Goal: Check status

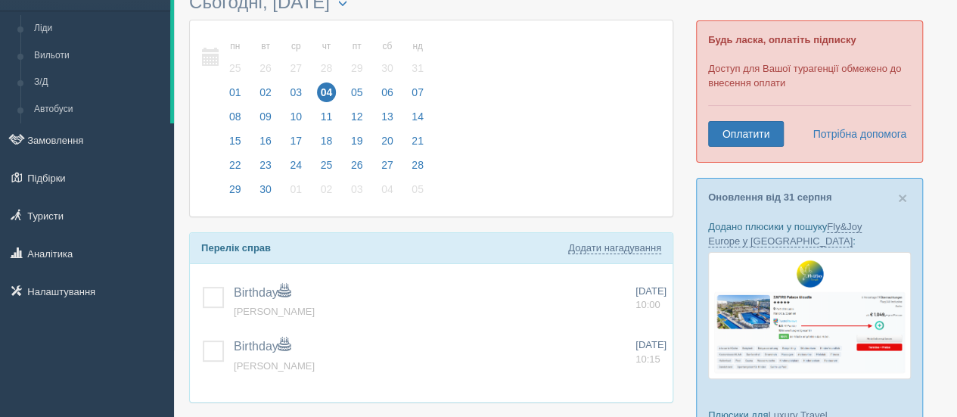
scroll to position [136, 0]
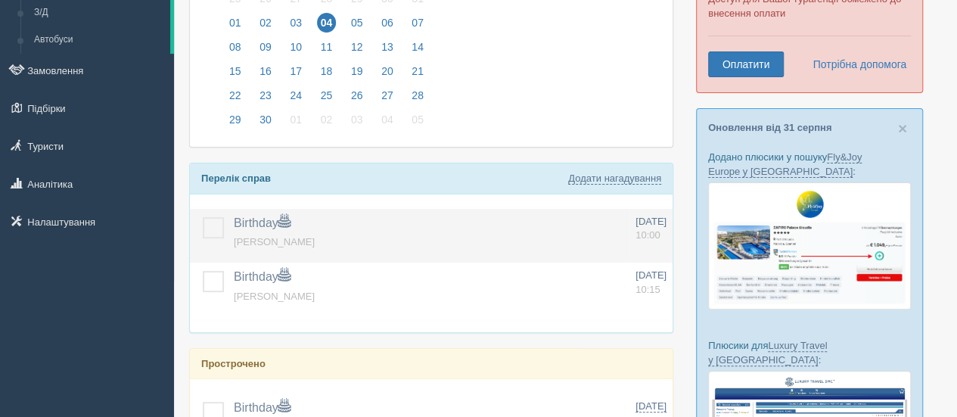
click at [203, 217] on label at bounding box center [203, 217] width 0 height 0
click at [0, 0] on input "checkbox" at bounding box center [0, 0] width 0 height 0
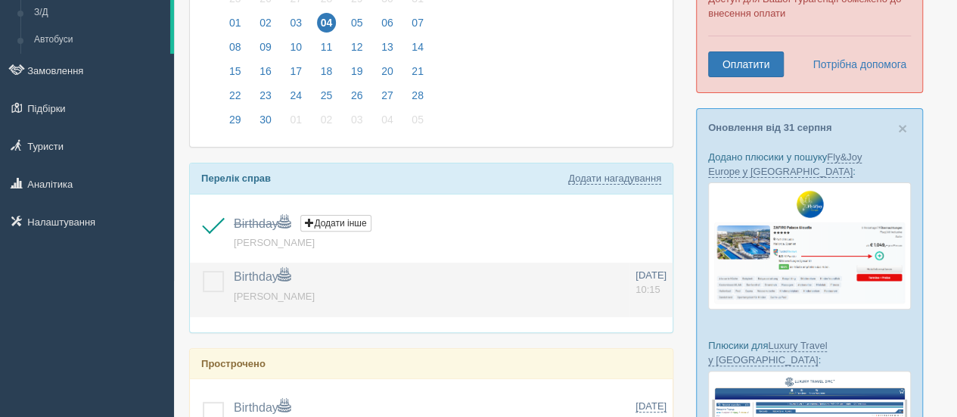
click at [203, 271] on label at bounding box center [203, 271] width 0 height 0
click at [0, 0] on input "checkbox" at bounding box center [0, 0] width 0 height 0
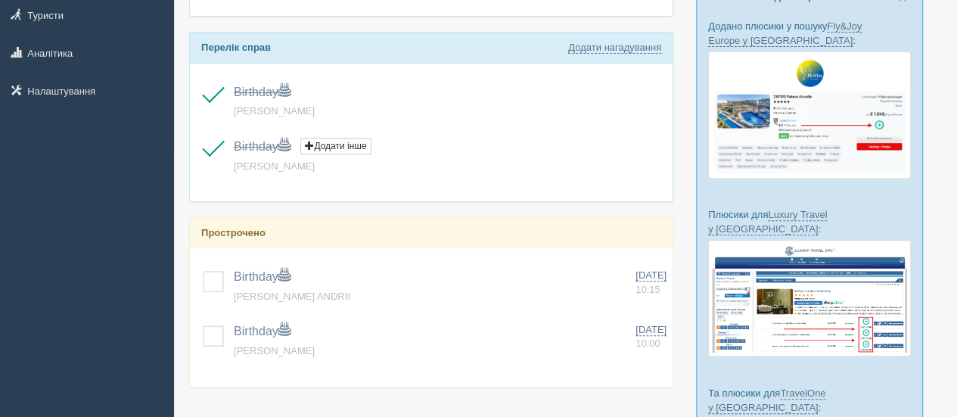
scroll to position [314, 0]
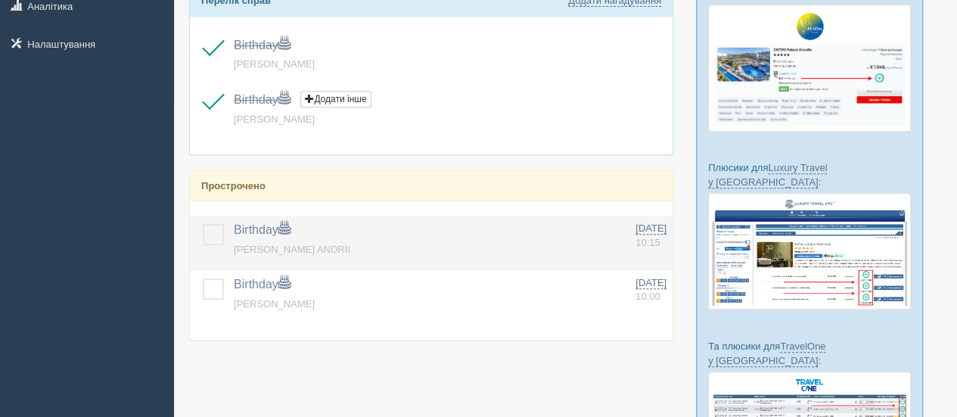
click at [203, 224] on label at bounding box center [203, 224] width 0 height 0
click at [0, 0] on input "checkbox" at bounding box center [0, 0] width 0 height 0
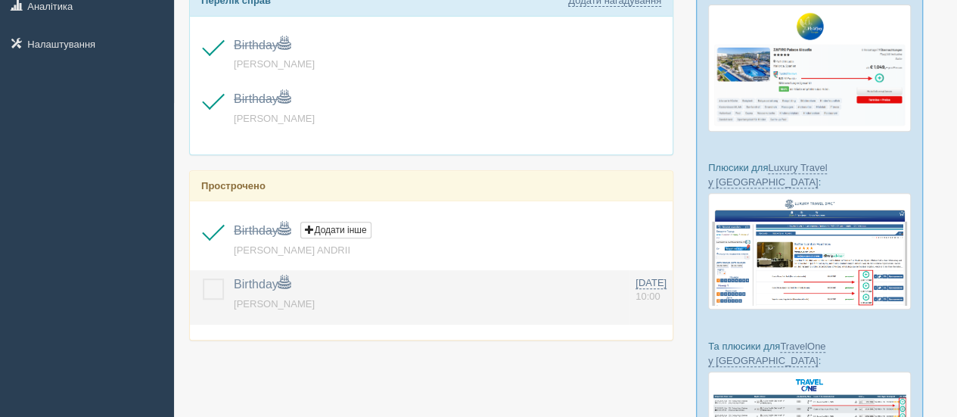
click at [203, 278] on label at bounding box center [203, 278] width 0 height 0
click at [0, 0] on input "checkbox" at bounding box center [0, 0] width 0 height 0
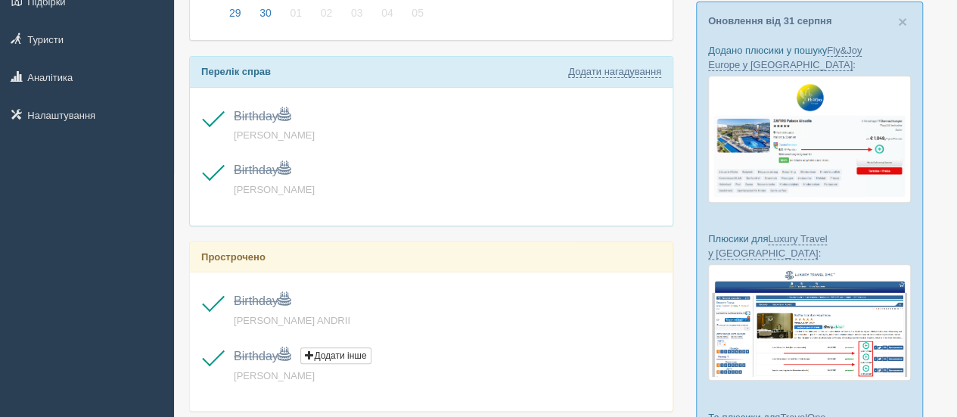
scroll to position [67, 0]
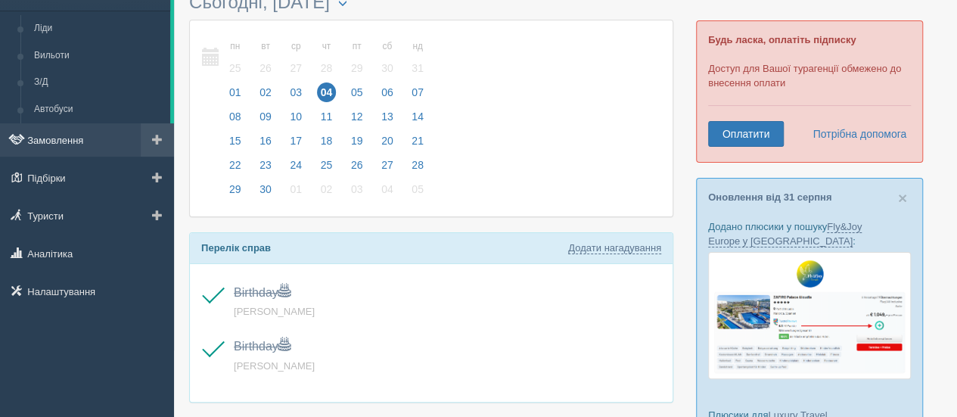
click at [83, 141] on link "Замовлення" at bounding box center [87, 139] width 174 height 33
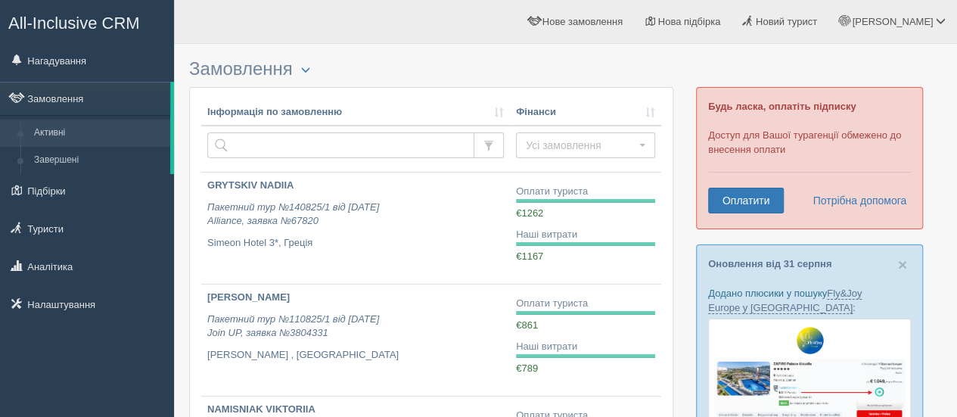
scroll to position [525, 0]
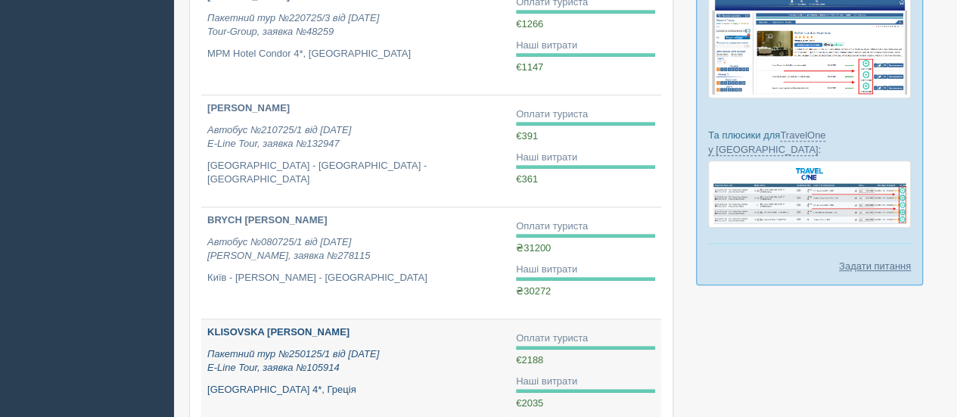
click at [278, 326] on b "KLISOVSKA MARIANA" at bounding box center [278, 331] width 142 height 11
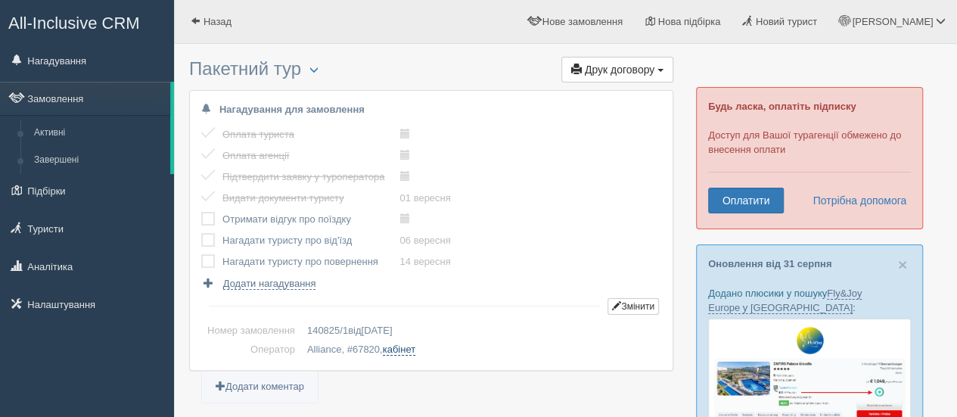
click at [405, 349] on link "кабінет" at bounding box center [399, 349] width 33 height 12
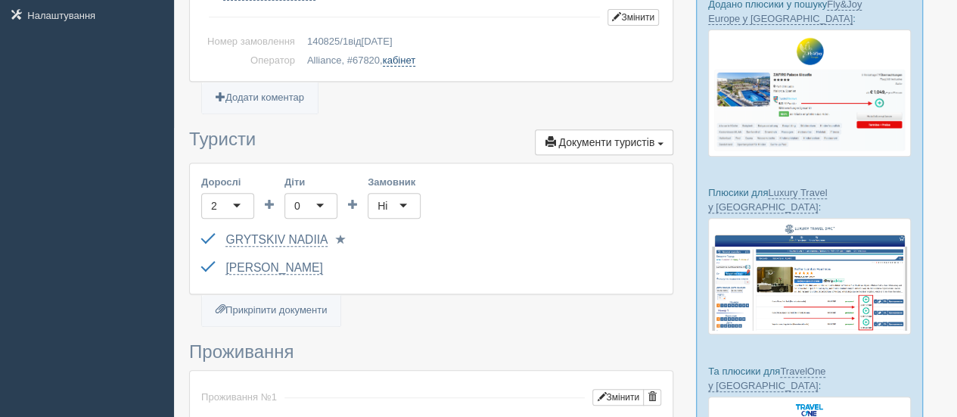
scroll to position [365, 0]
